Goal: Find specific page/section: Find specific page/section

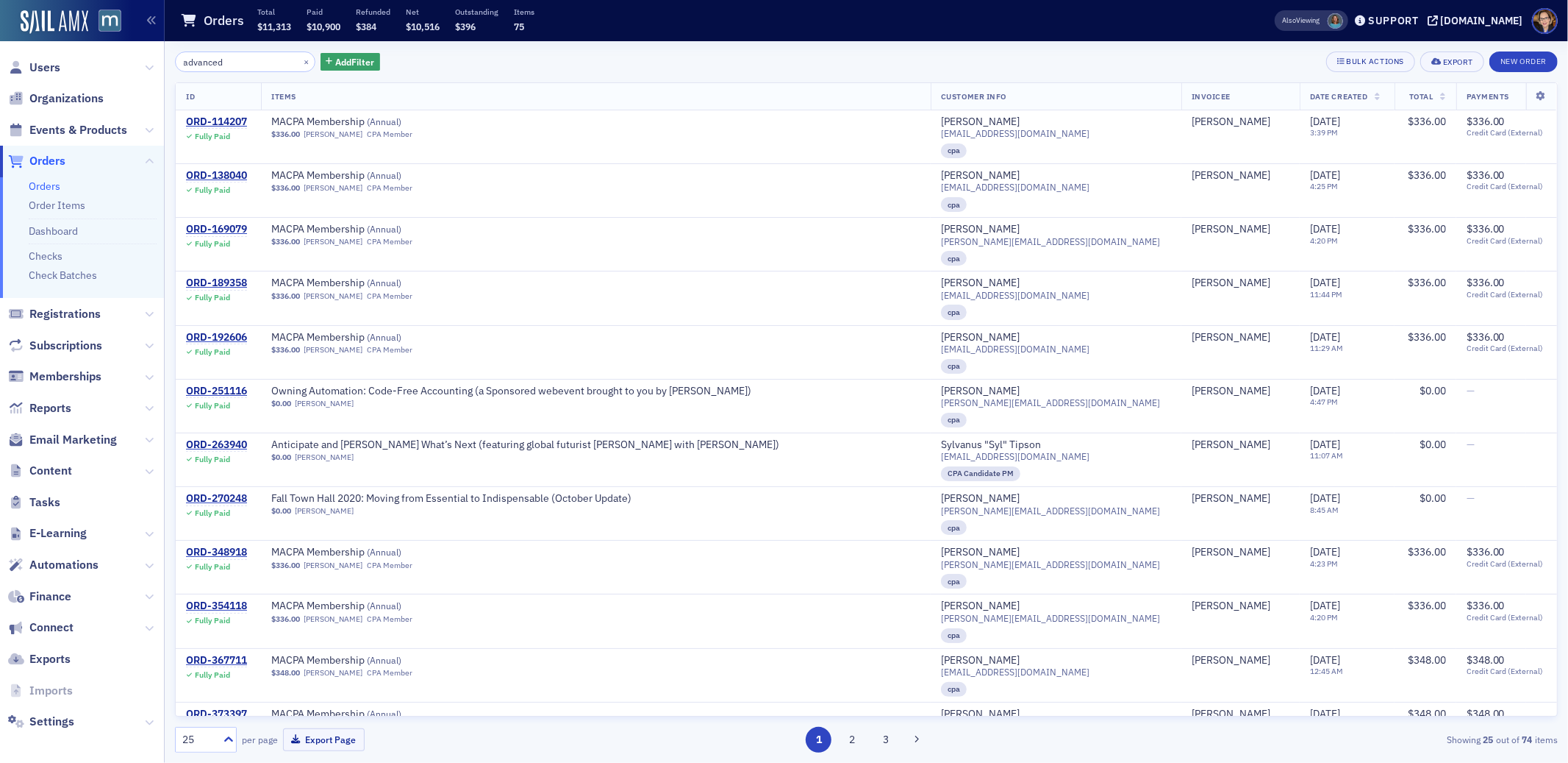
scroll to position [3, 0]
click at [49, 158] on span "Orders" at bounding box center [47, 157] width 36 height 16
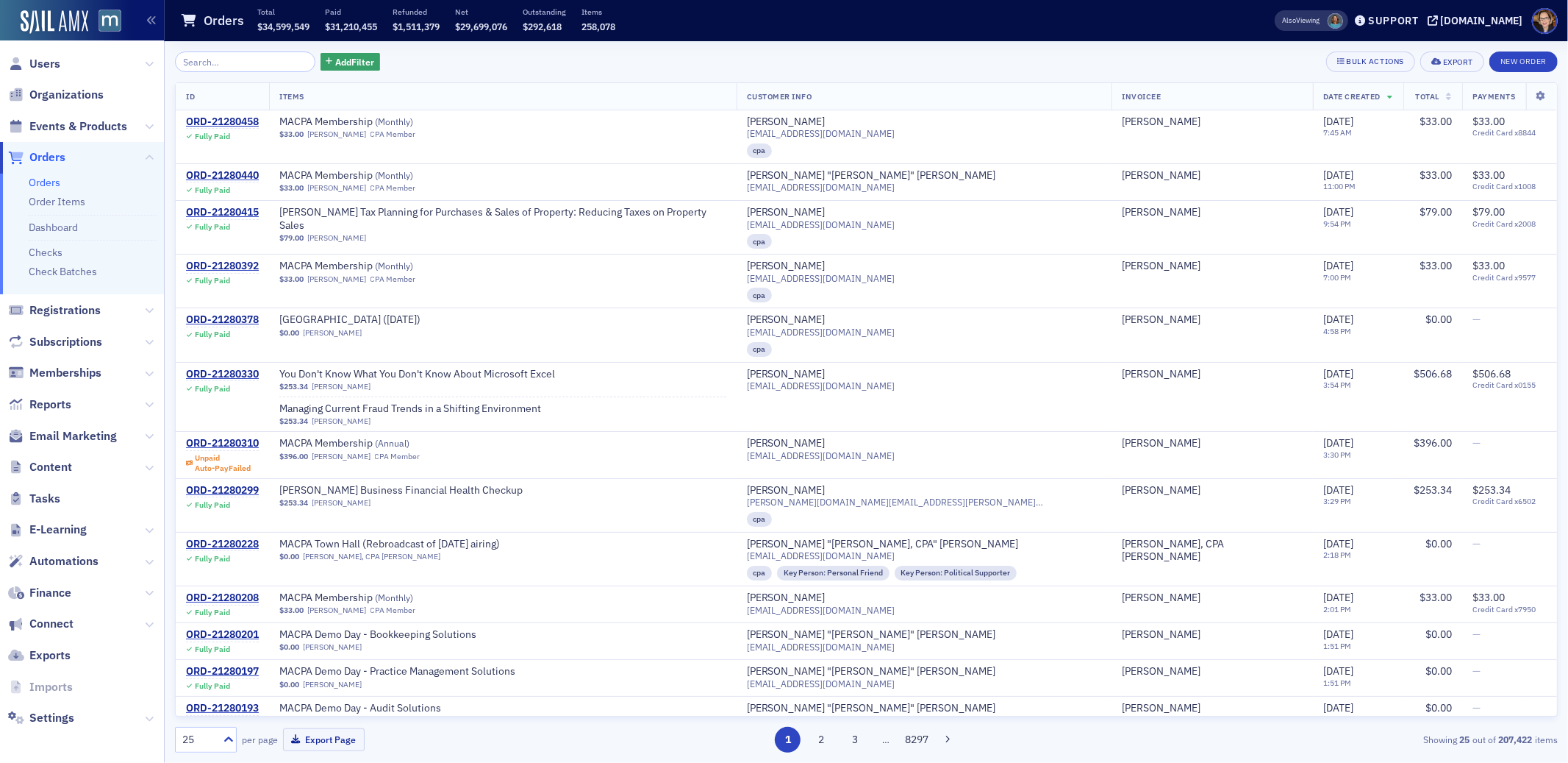
click at [50, 158] on span "Orders" at bounding box center [47, 157] width 36 height 16
